Goal: Information Seeking & Learning: Learn about a topic

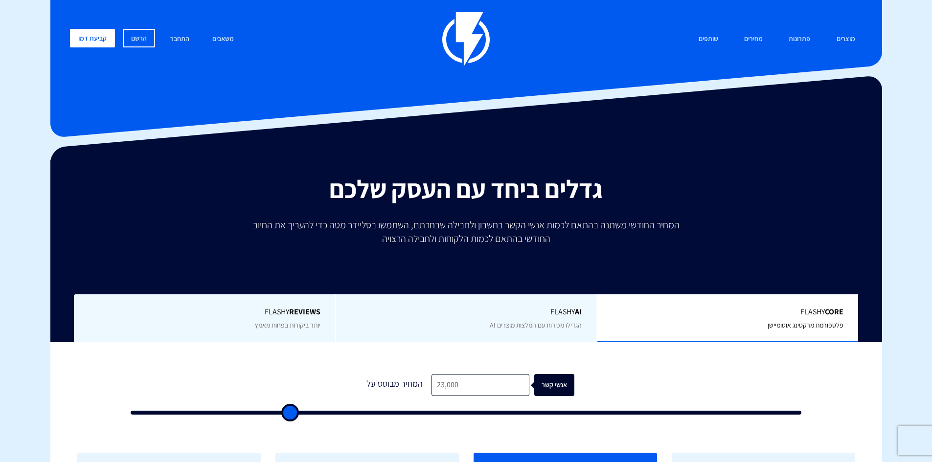
click at [481, 374] on input "23,000" at bounding box center [481, 385] width 98 height 22
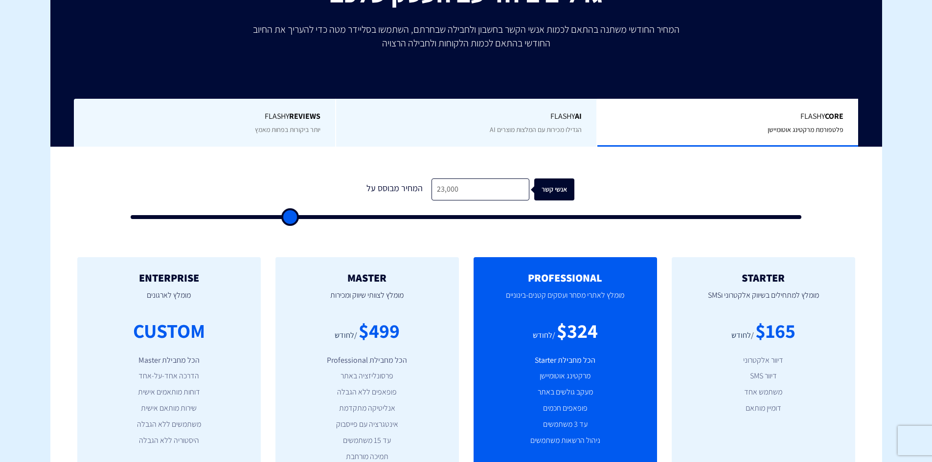
click at [481, 196] on input "23,000" at bounding box center [481, 190] width 98 height 22
type input "5"
type input "500"
type input "53"
type input "500"
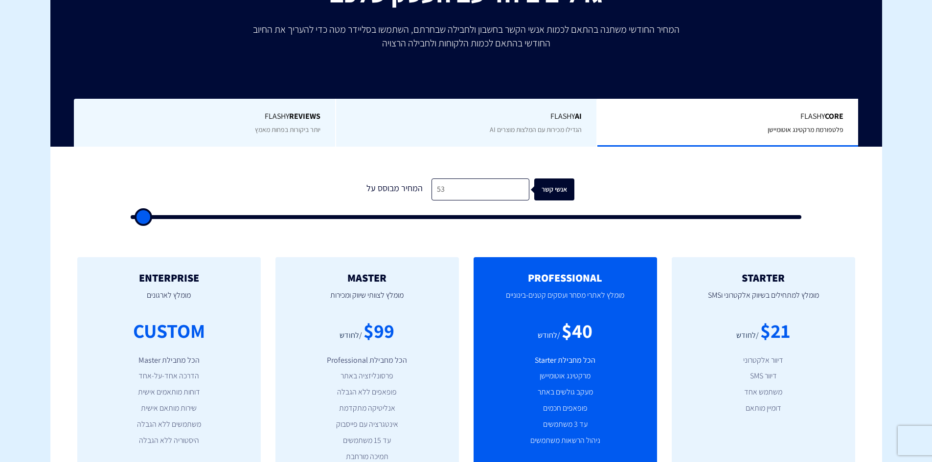
type input "530"
type input "500"
type input "5,300"
type input "5500"
type input "53,000"
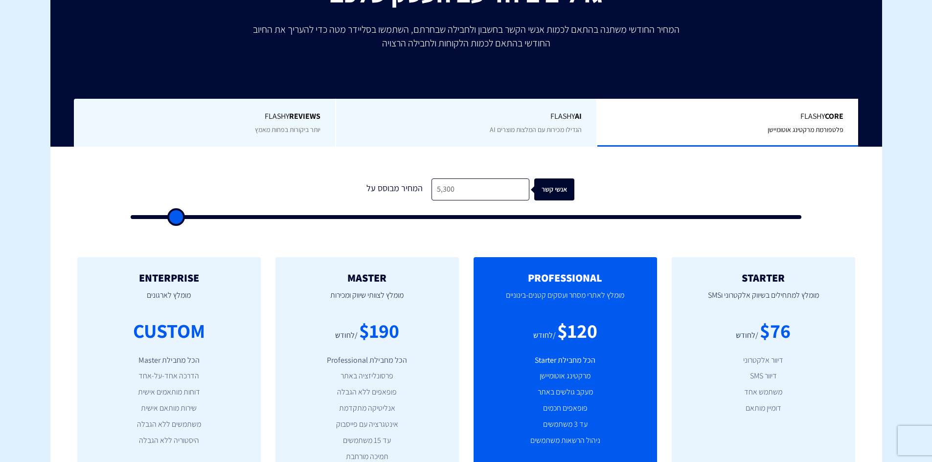
type input "53000"
click at [463, 187] on input "53,000" at bounding box center [481, 190] width 98 height 22
type input "6"
type input "500"
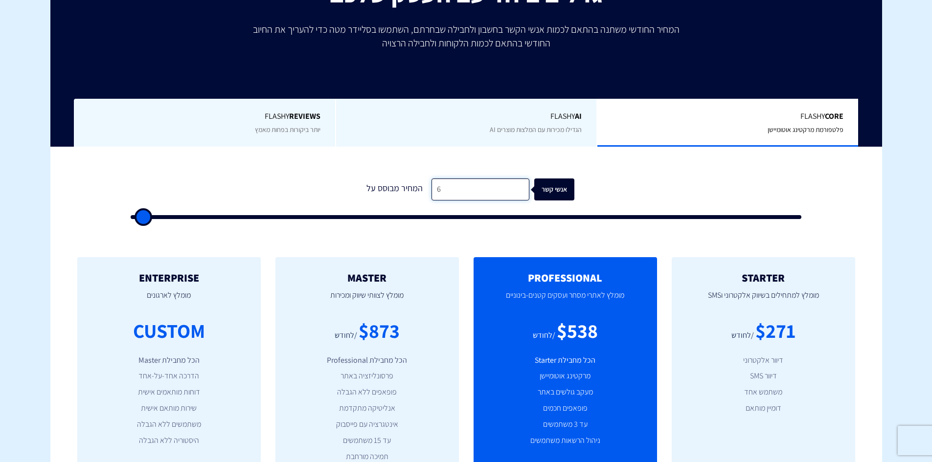
type input "60"
type input "500"
type input "600"
type input "500"
type input "6,000"
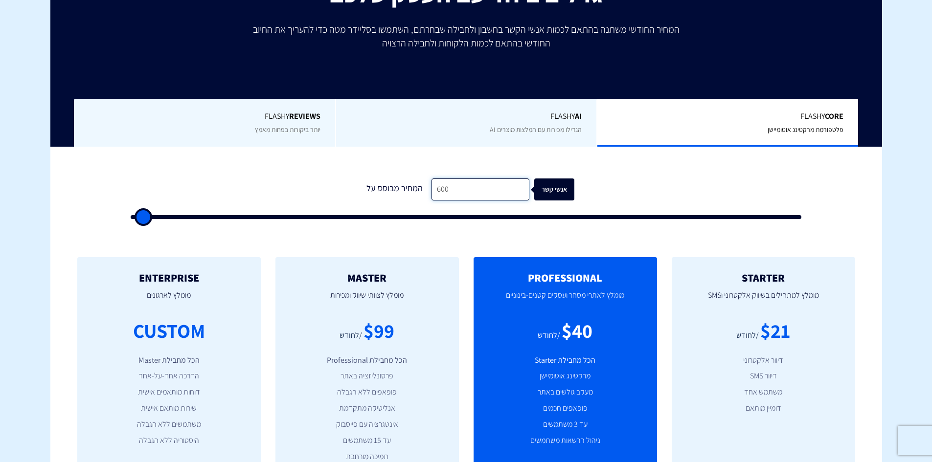
type input "6000"
type input "60,000"
type input "60000"
type input "60,000"
